Goal: Contribute content: Add original content to the website for others to see

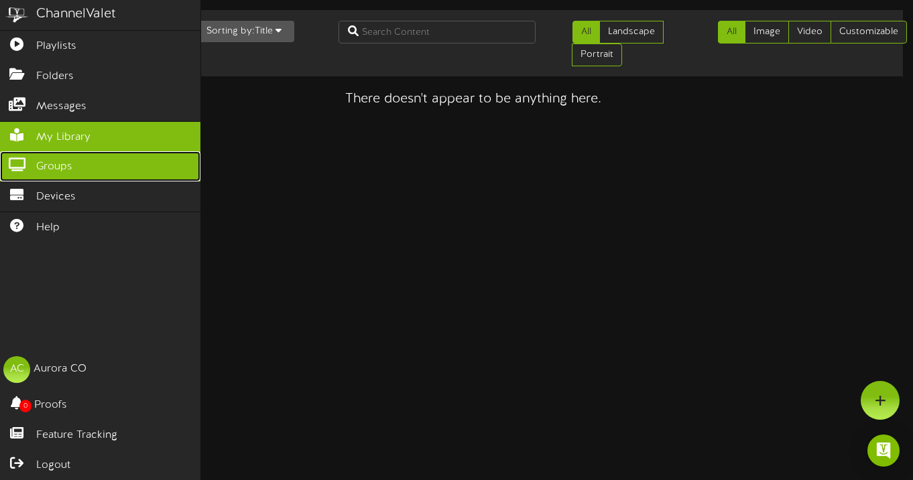
click at [19, 164] on icon at bounding box center [17, 163] width 34 height 10
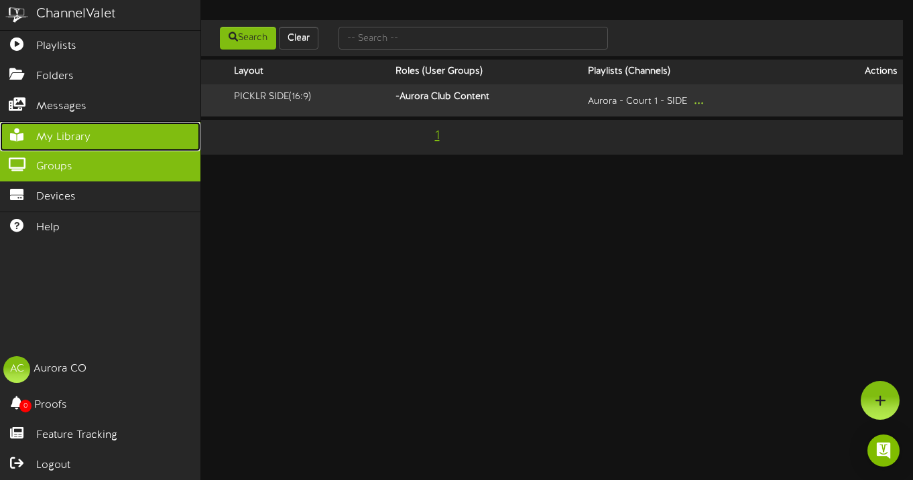
click at [72, 142] on span "My Library" at bounding box center [63, 137] width 54 height 15
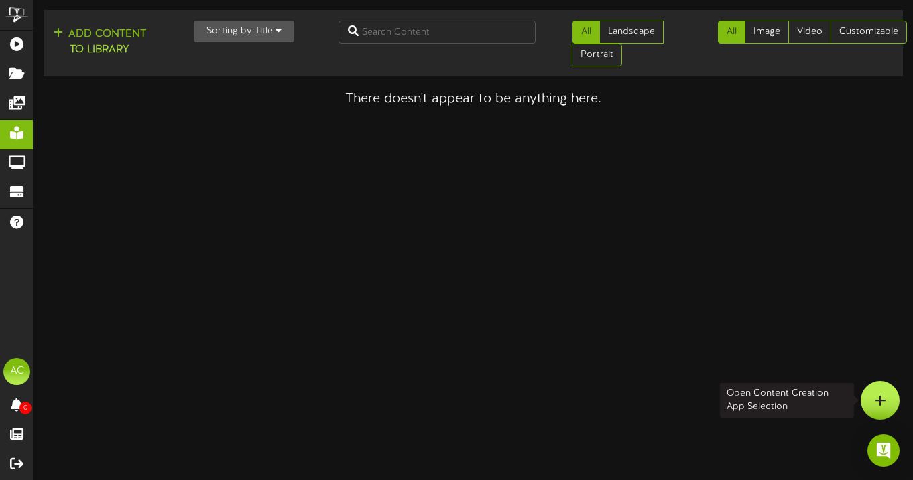
click at [876, 397] on icon at bounding box center [879, 401] width 11 height 12
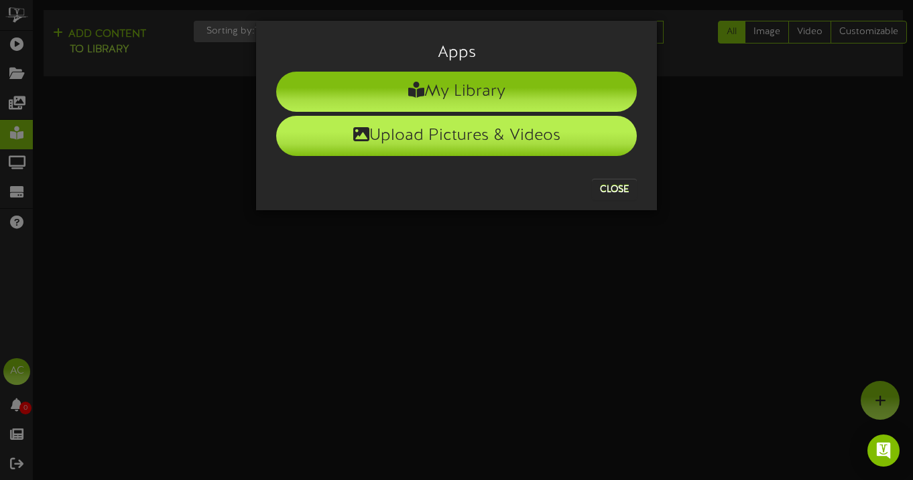
click at [419, 149] on li "Upload Pictures & Videos" at bounding box center [456, 136] width 360 height 40
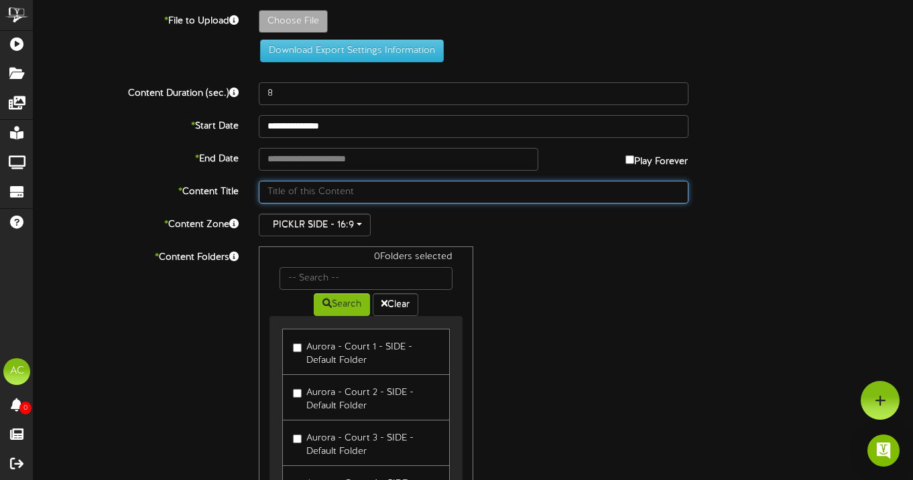
click at [314, 193] on input "text" at bounding box center [474, 192] width 430 height 23
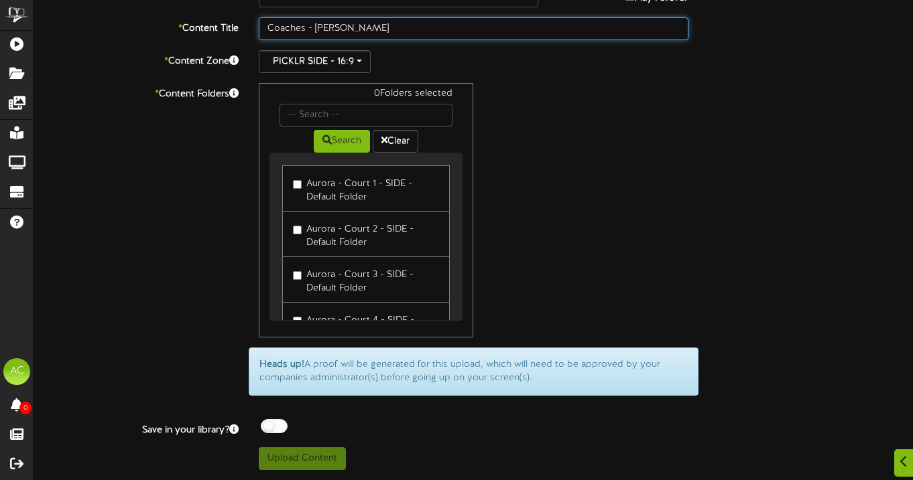
type input "Coaches - Justin Nguyem"
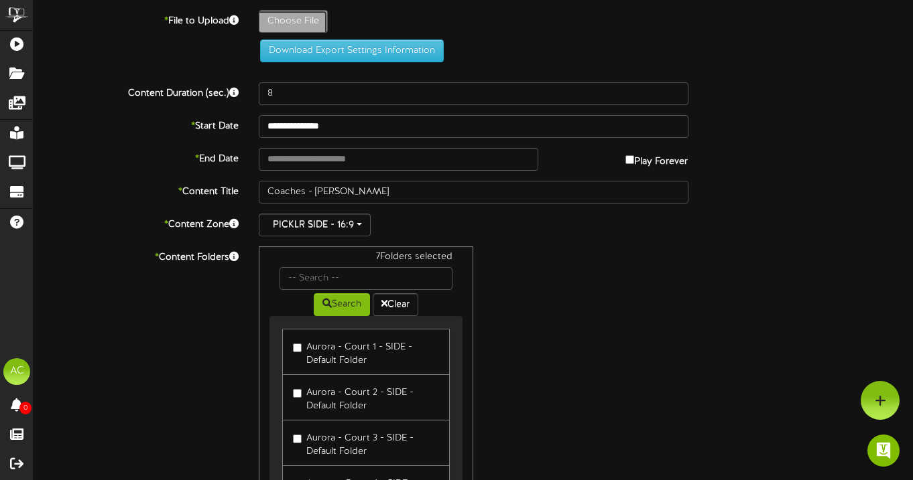
type input "**********"
type input "PicklrInstructor-[PERSON_NAME]"
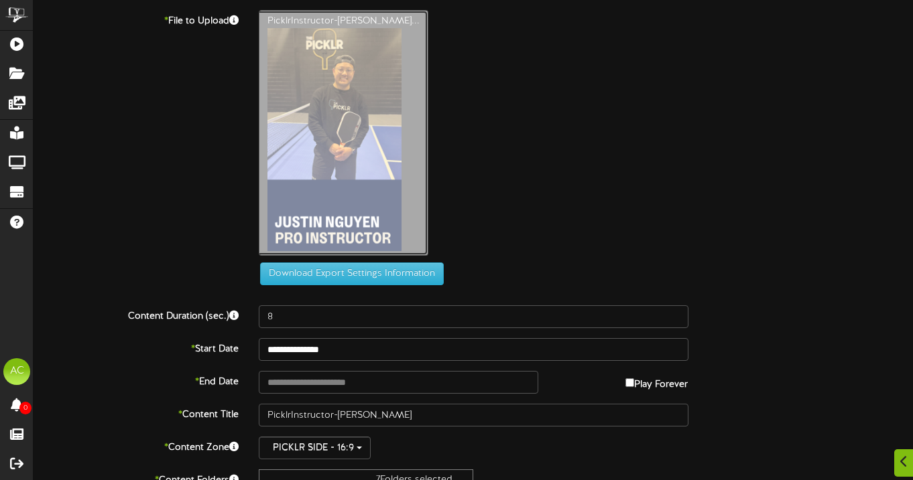
scroll to position [387, 0]
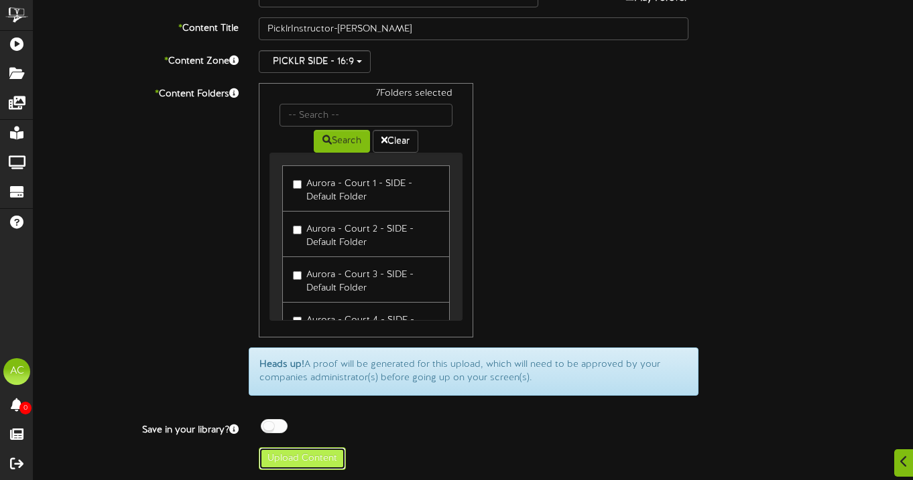
click at [304, 460] on button "Upload Content" at bounding box center [302, 459] width 87 height 23
type input "**********"
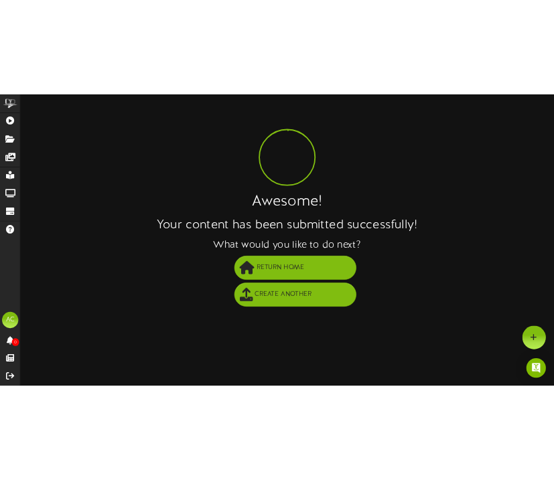
scroll to position [0, 0]
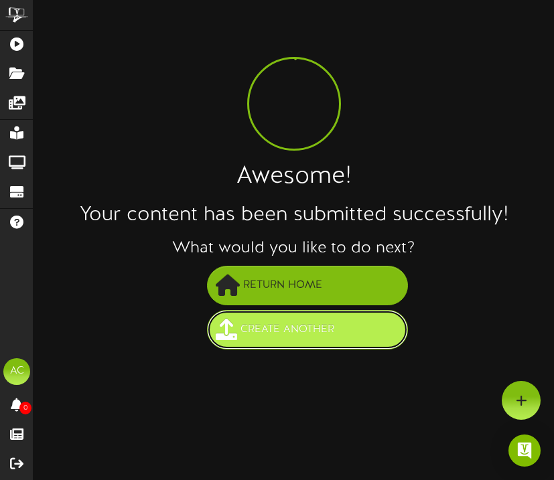
click at [301, 333] on span "Create Another" at bounding box center [287, 330] width 101 height 22
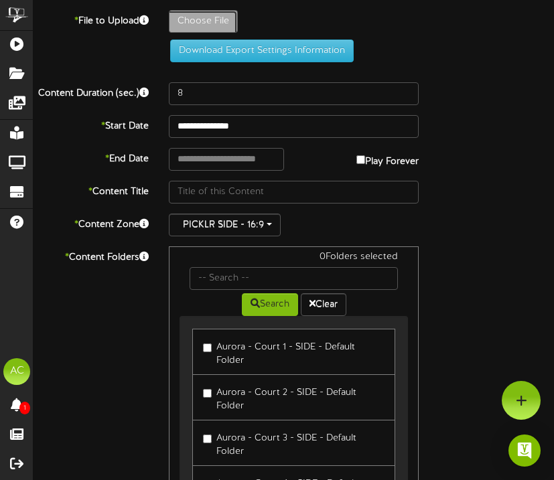
type input "**********"
type input "PicklrInstructor-[PERSON_NAME]"
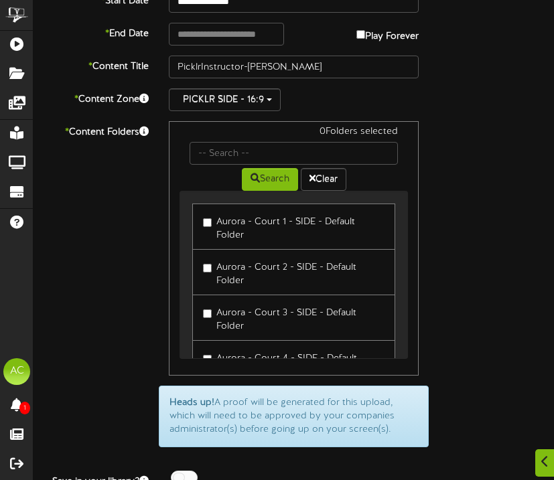
scroll to position [400, 0]
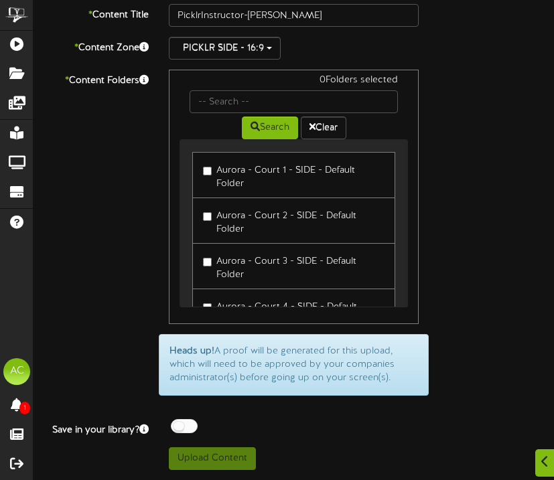
click at [201, 168] on link "Aurora - Court 1 - SIDE - Default Folder" at bounding box center [294, 175] width 204 height 46
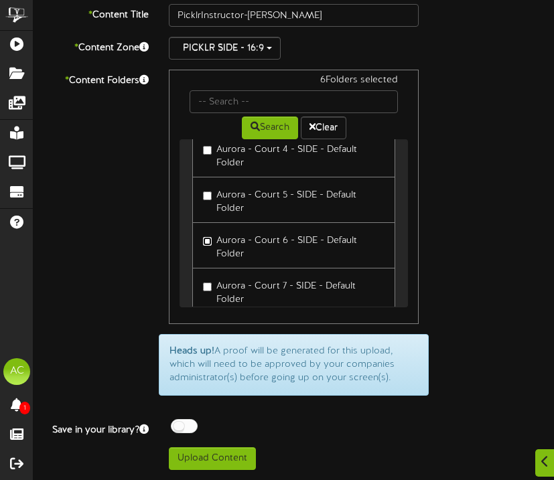
scroll to position [191, 0]
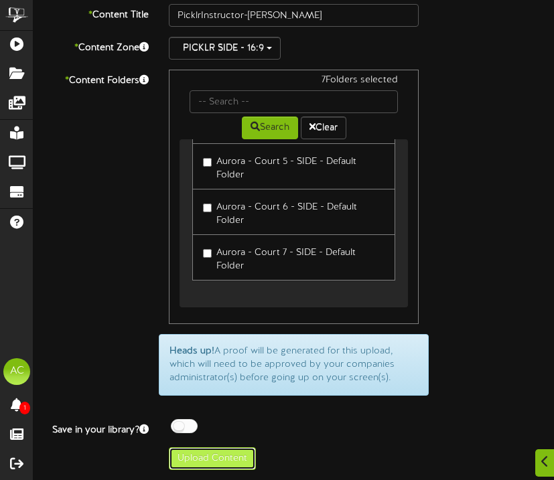
click at [208, 458] on button "Upload Content" at bounding box center [212, 459] width 87 height 23
type input "**********"
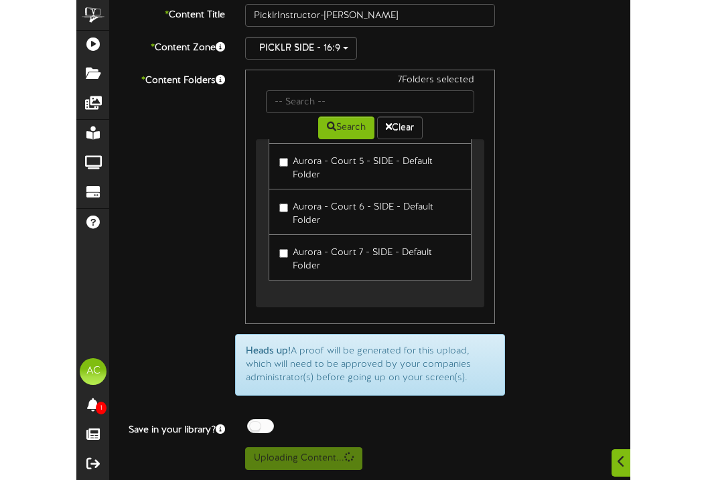
scroll to position [0, 0]
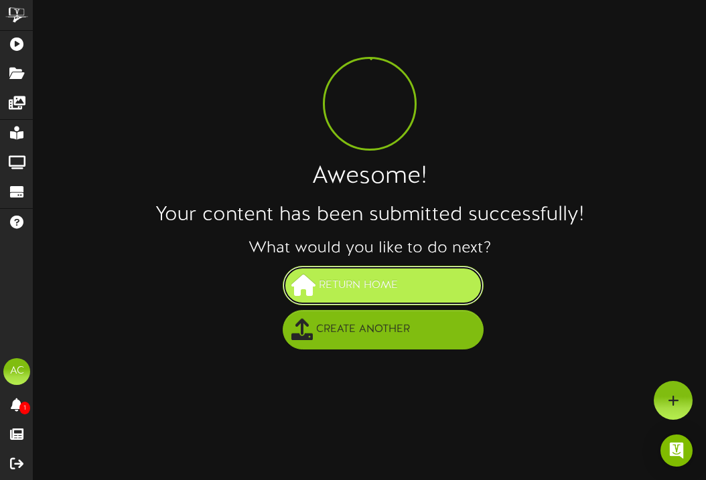
click at [356, 284] on span "Return Home" at bounding box center [359, 286] width 86 height 22
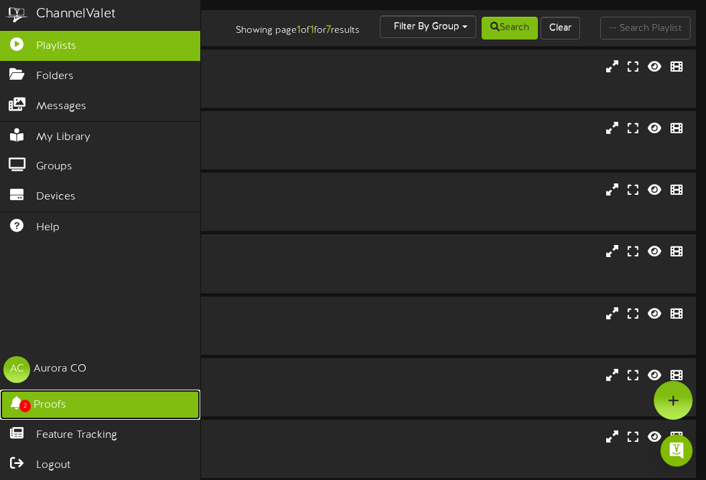
click at [23, 405] on span "2" at bounding box center [24, 406] width 11 height 13
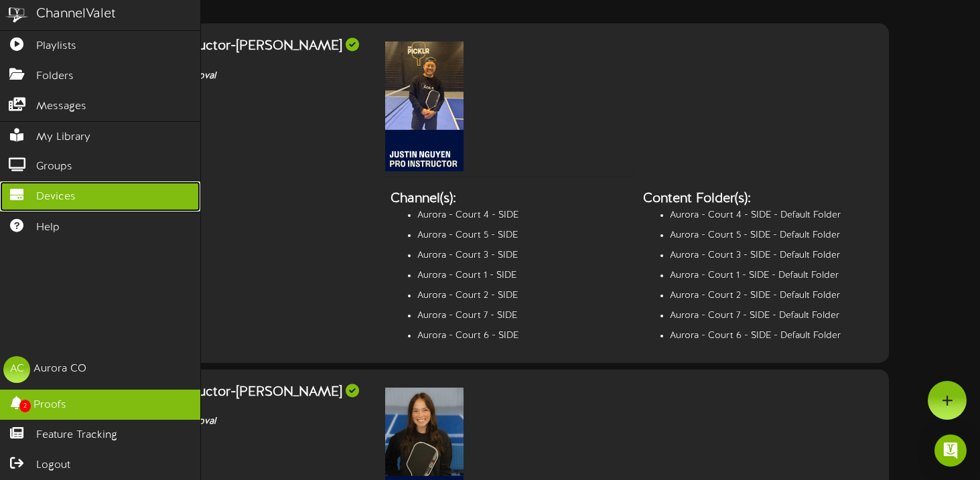
click at [55, 194] on span "Devices" at bounding box center [56, 197] width 40 height 15
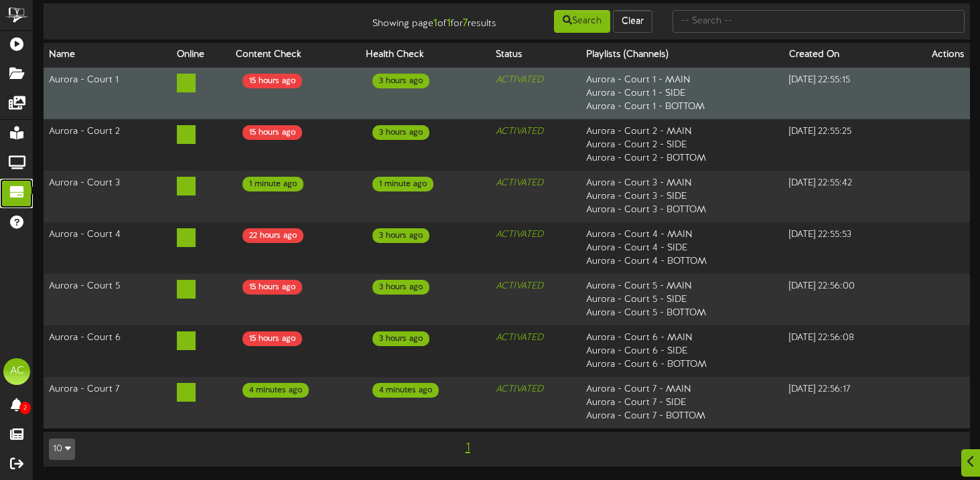
scroll to position [88, 0]
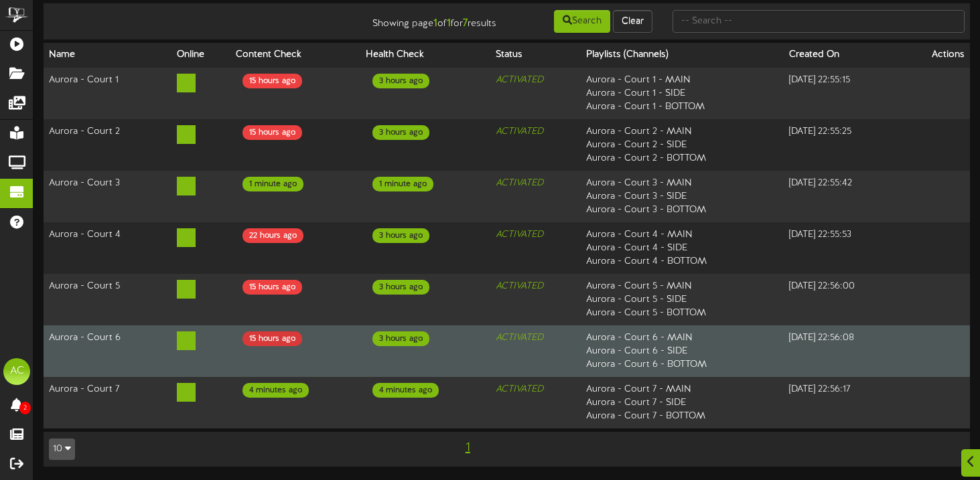
click at [263, 333] on div "15 hours ago" at bounding box center [273, 339] width 60 height 15
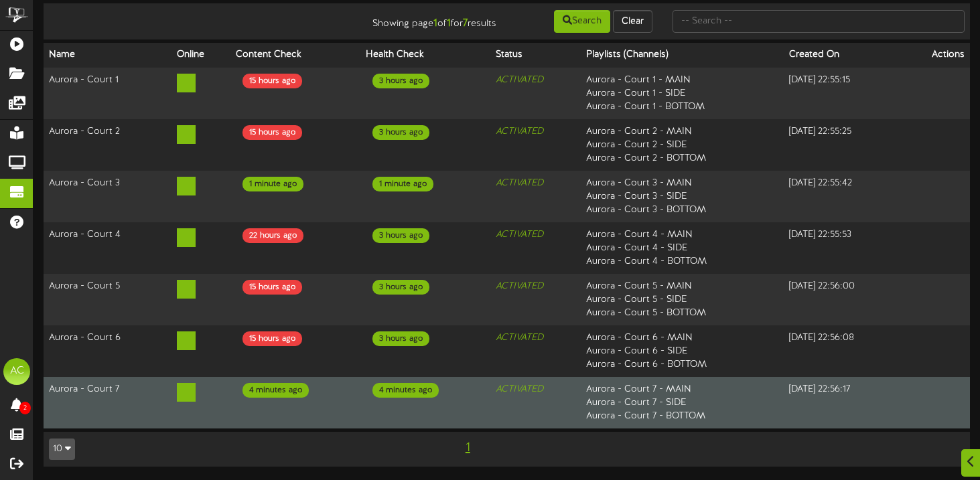
click at [263, 393] on div "4 minutes ago" at bounding box center [276, 390] width 66 height 15
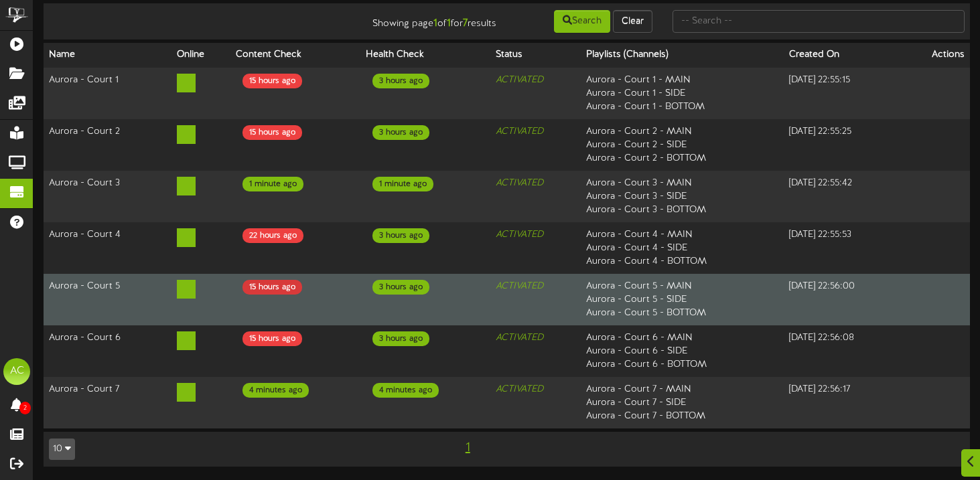
click at [279, 293] on div "15 hours ago" at bounding box center [273, 287] width 60 height 15
click at [383, 287] on div "3 hours ago" at bounding box center [401, 287] width 57 height 15
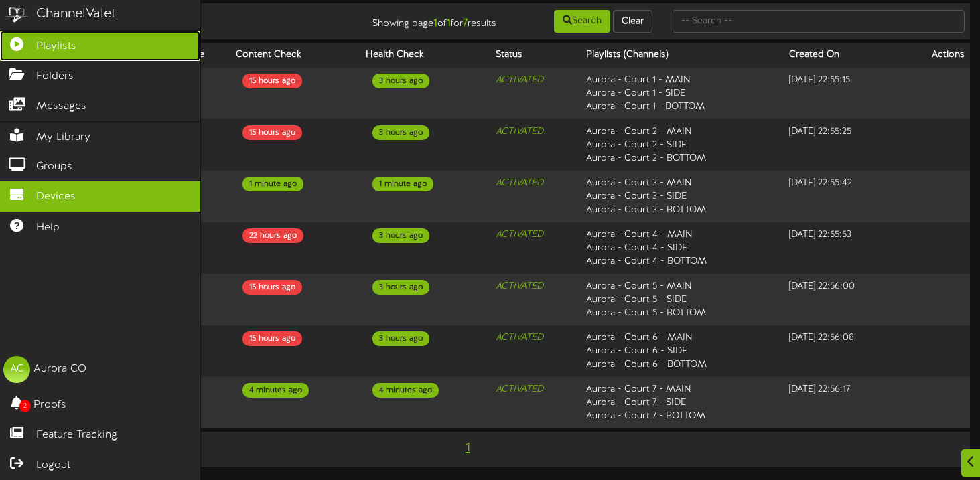
click at [62, 50] on span "Playlists" at bounding box center [56, 46] width 40 height 15
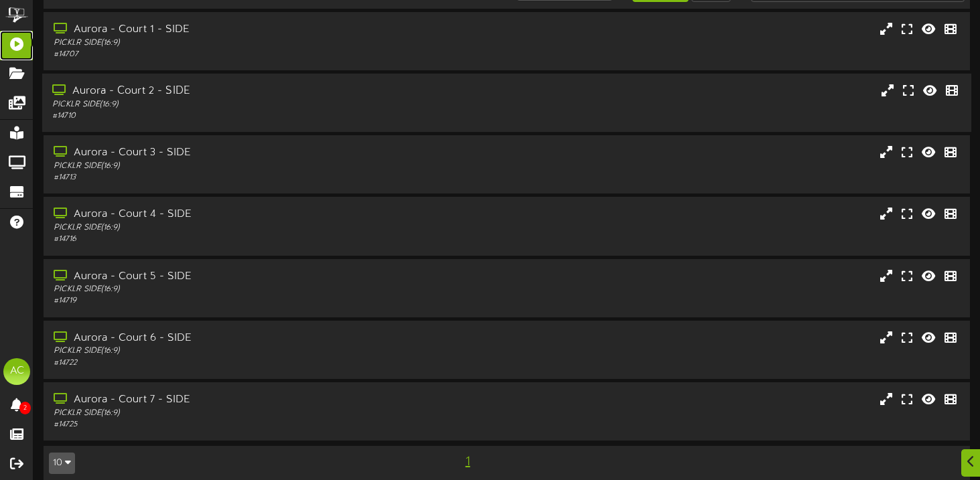
scroll to position [45, 0]
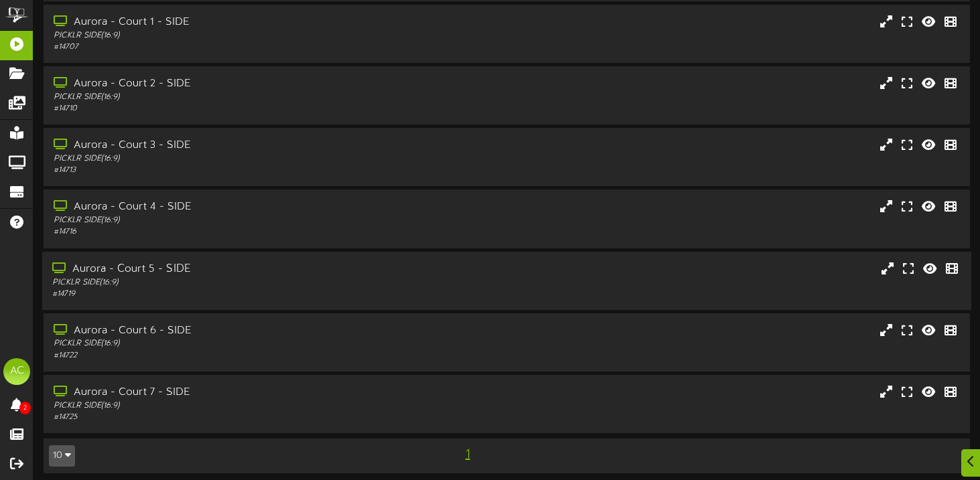
click at [159, 273] on div "Aurora - Court 5 - SIDE" at bounding box center [235, 268] width 367 height 15
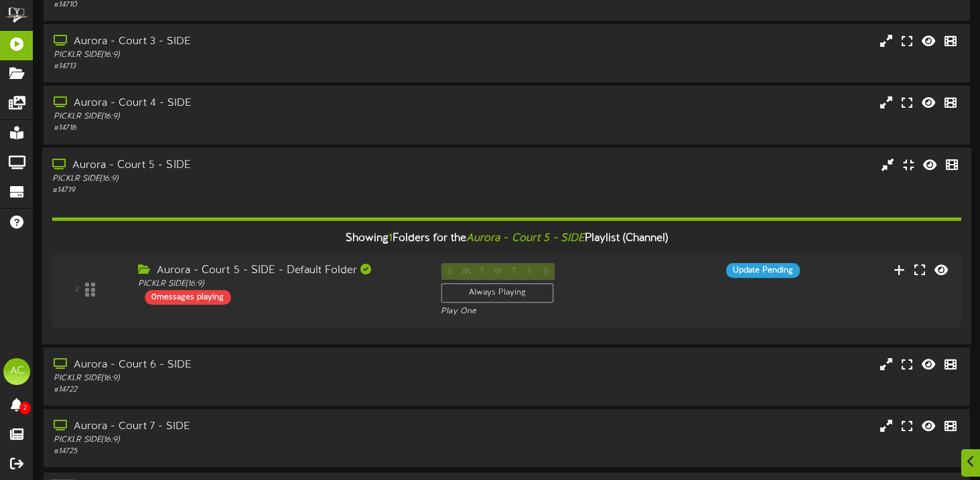
scroll to position [154, 0]
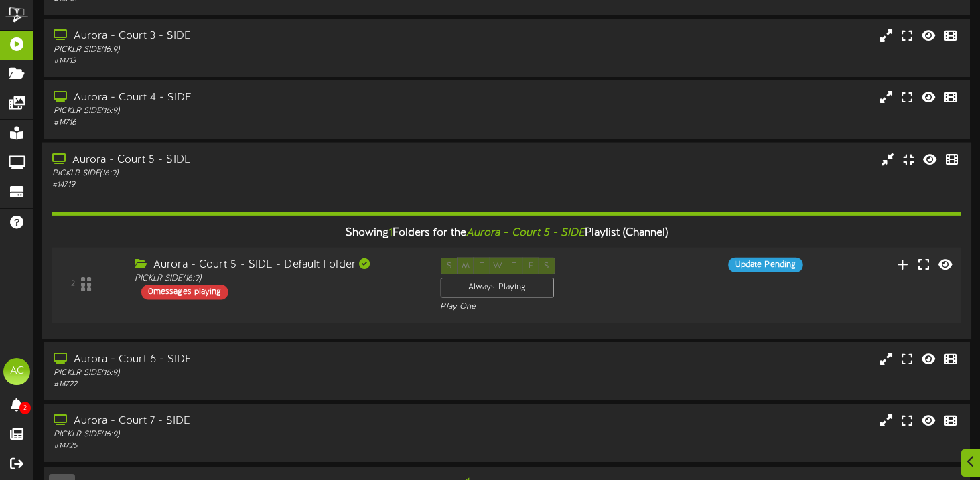
click at [187, 300] on div "0 messages playing" at bounding box center [184, 292] width 87 height 15
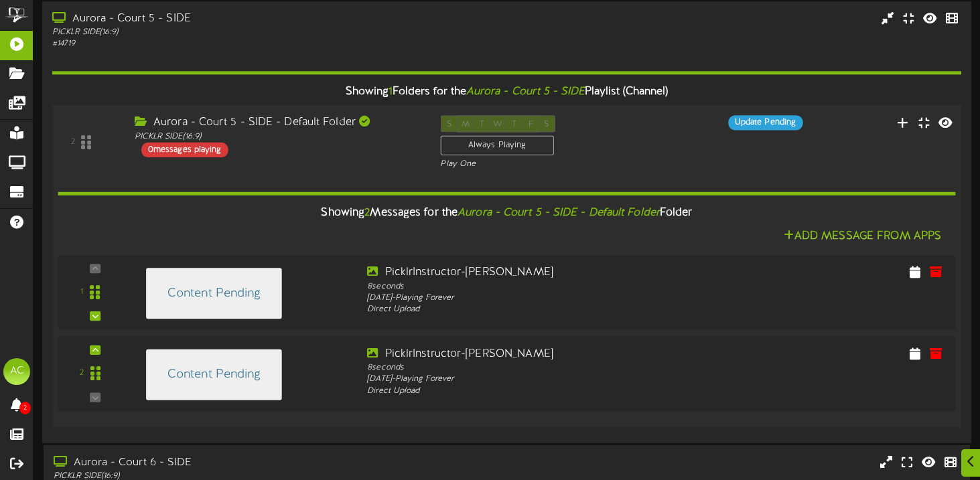
scroll to position [295, 0]
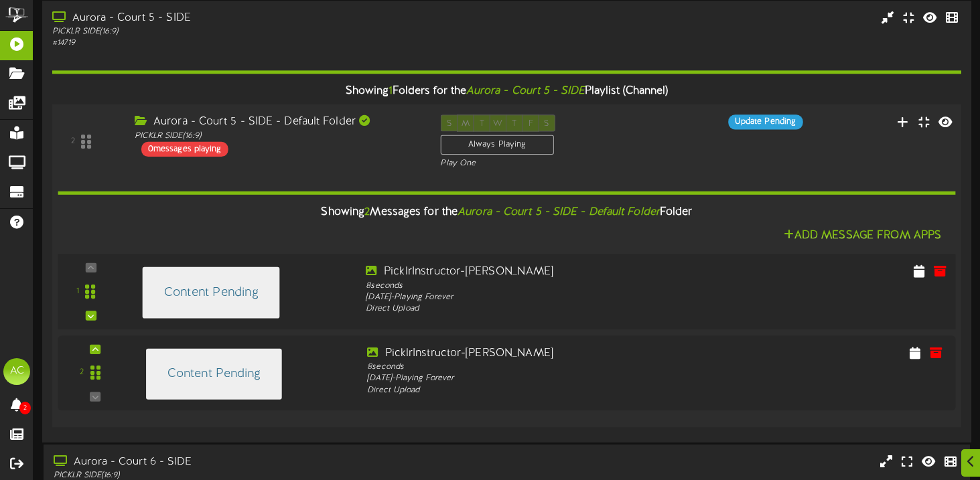
click at [244, 300] on h4 "Content Pending" at bounding box center [211, 292] width 94 height 13
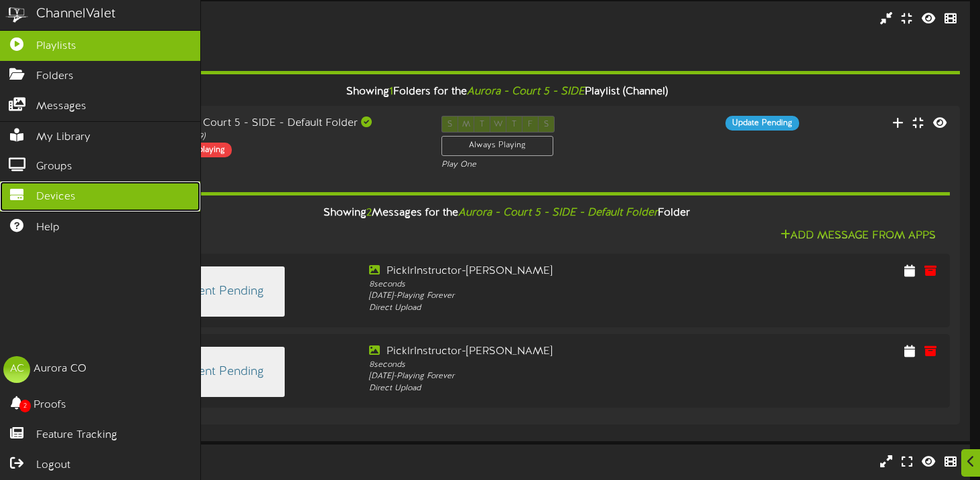
click at [84, 196] on link "Devices" at bounding box center [100, 197] width 200 height 30
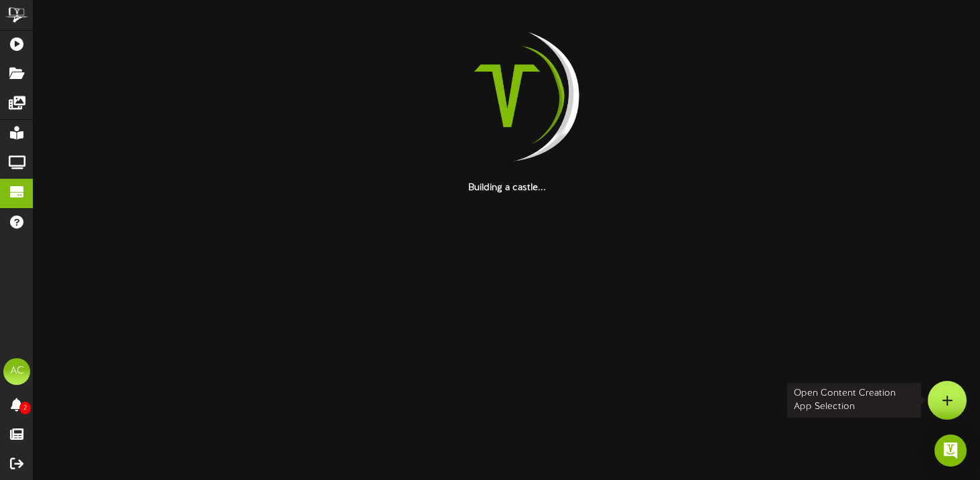
click at [706, 399] on icon at bounding box center [947, 401] width 11 height 12
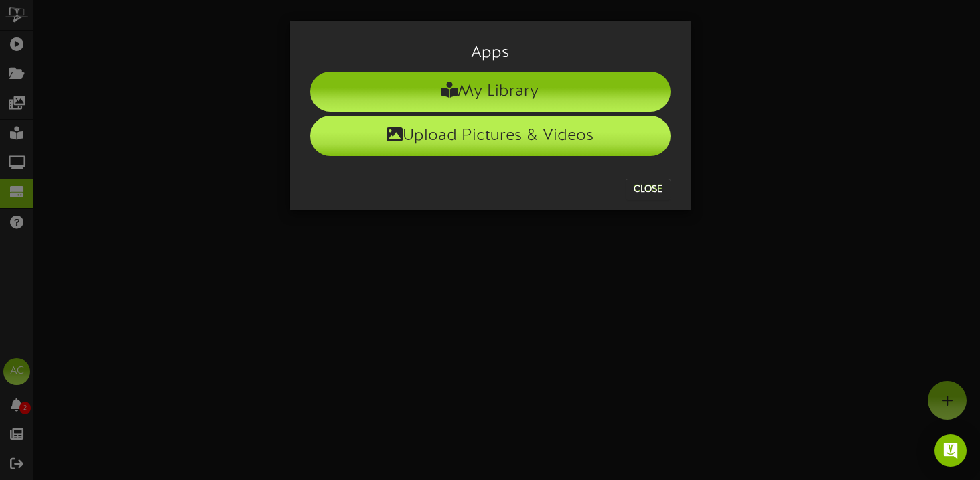
click at [483, 141] on li "Upload Pictures & Videos" at bounding box center [490, 136] width 360 height 40
